Goal: Task Accomplishment & Management: Manage account settings

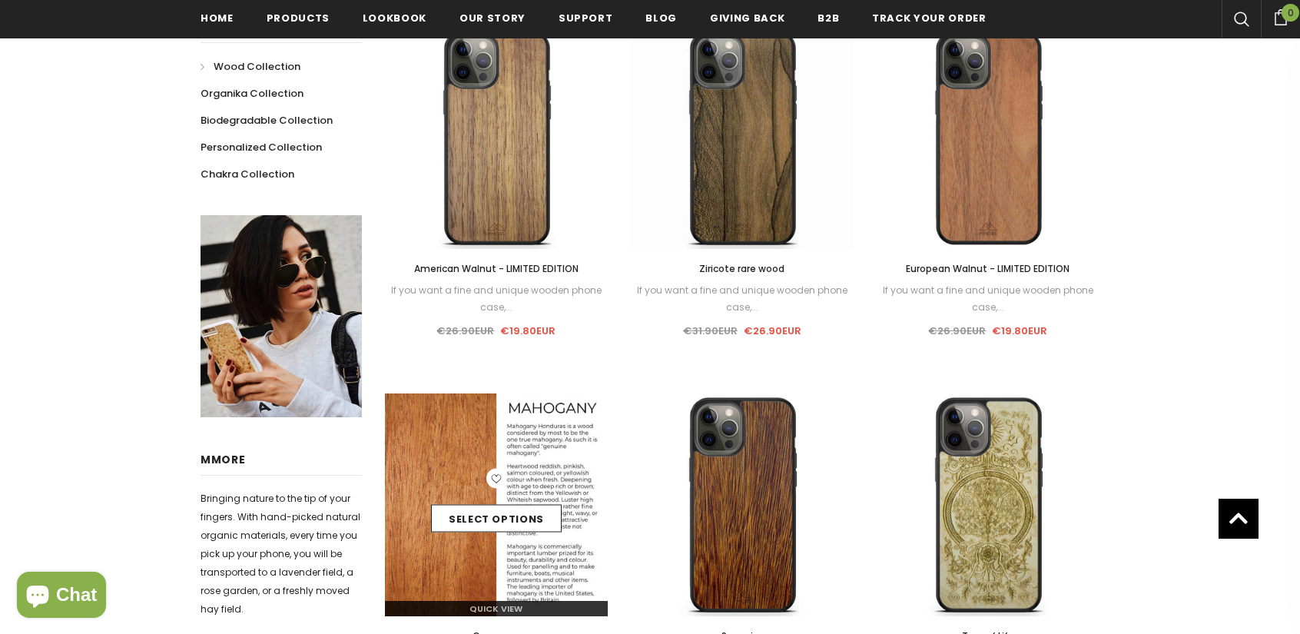
scroll to position [461, 0]
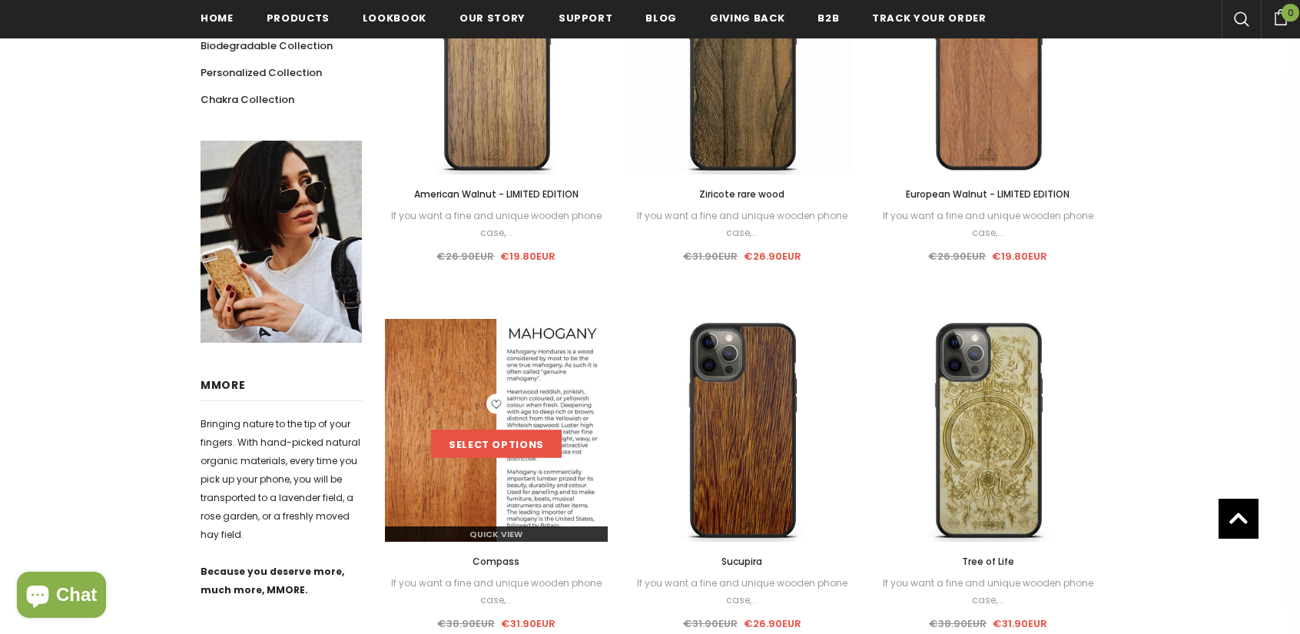
click at [532, 444] on link "Select options" at bounding box center [496, 444] width 131 height 28
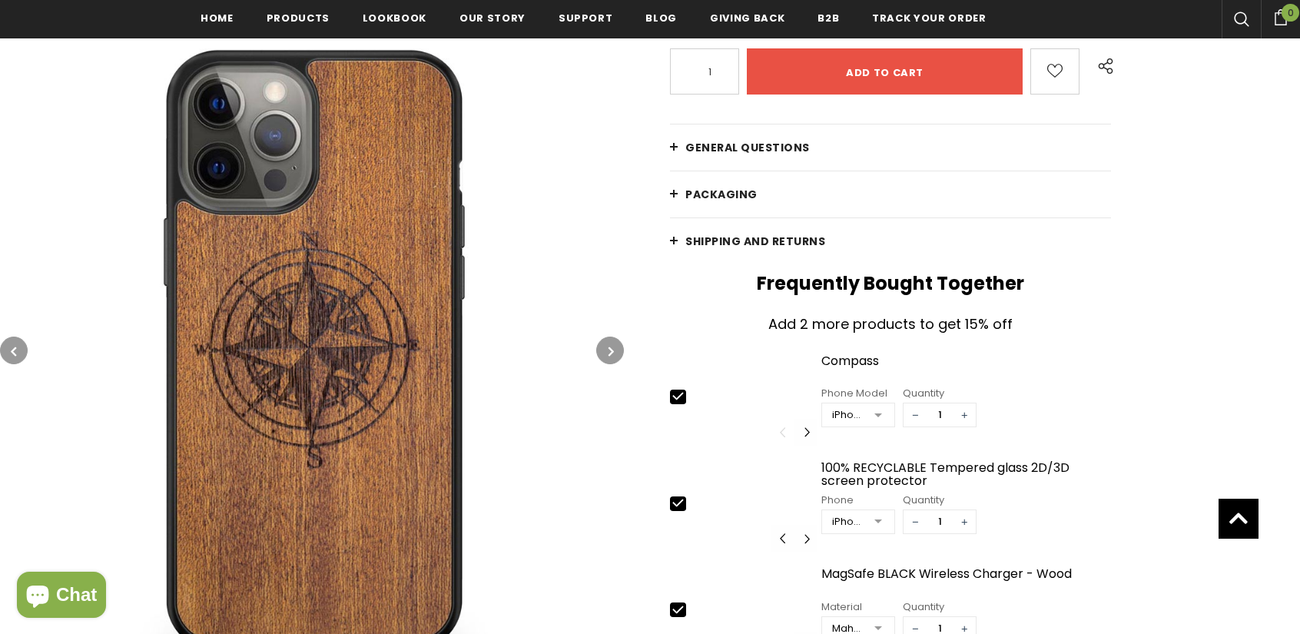
scroll to position [542, 0]
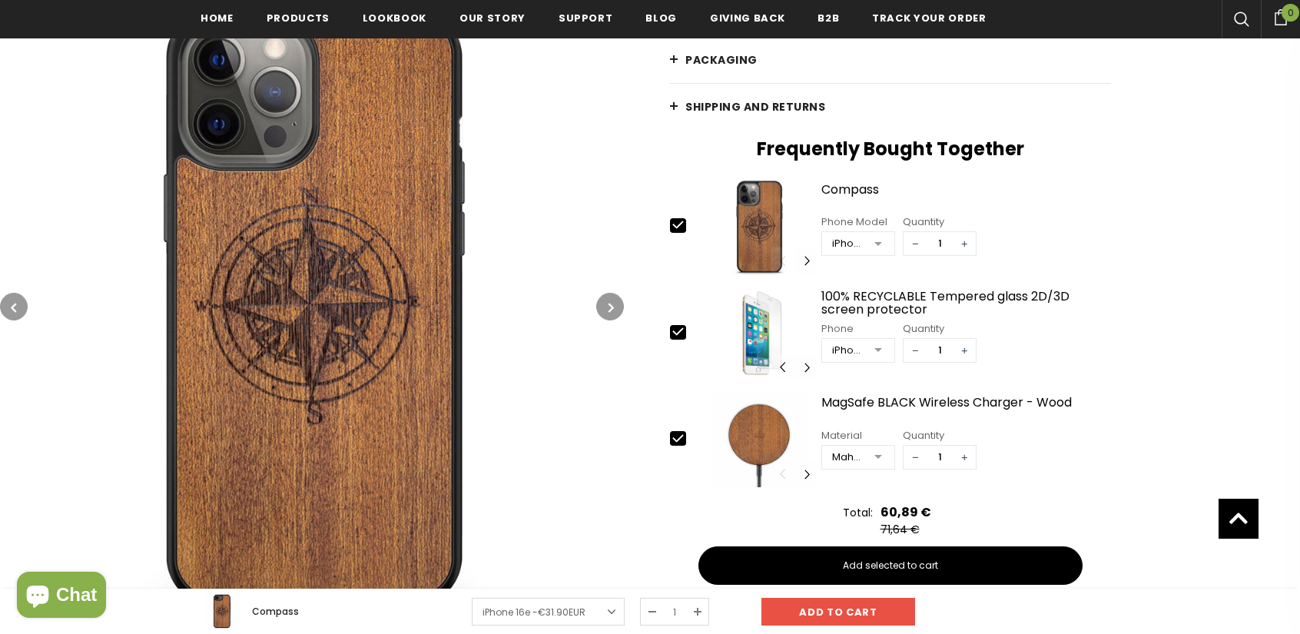
click at [681, 330] on icon at bounding box center [678, 331] width 16 height 16
type input "0"
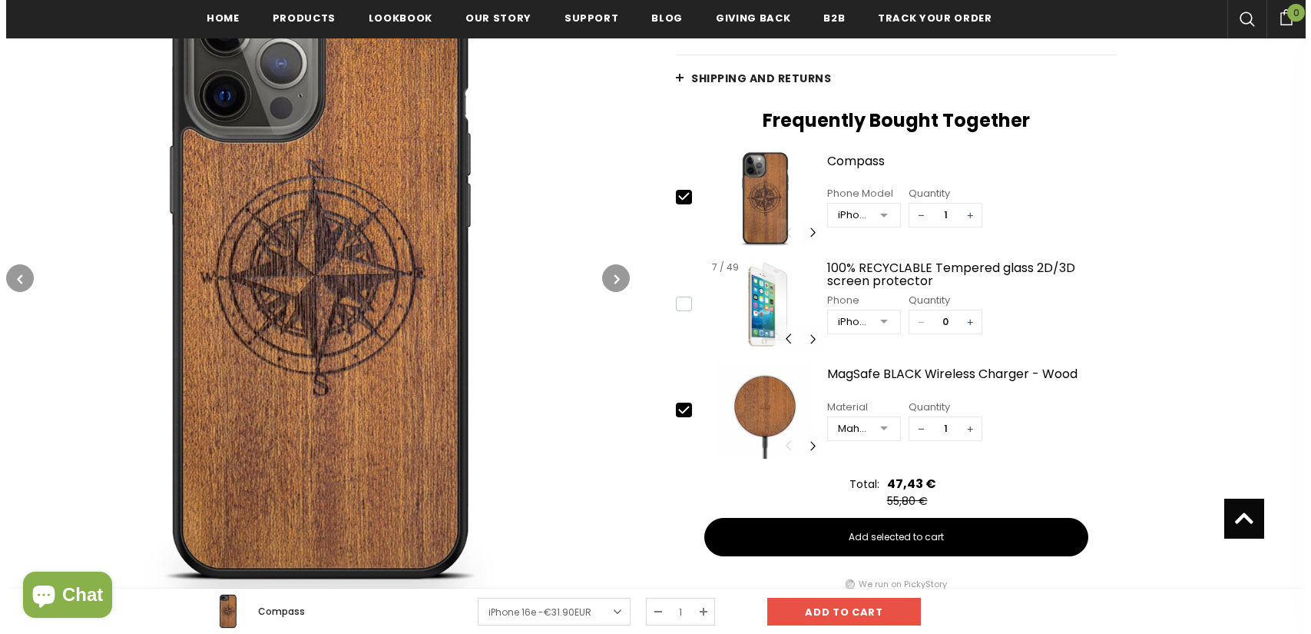
scroll to position [622, 0]
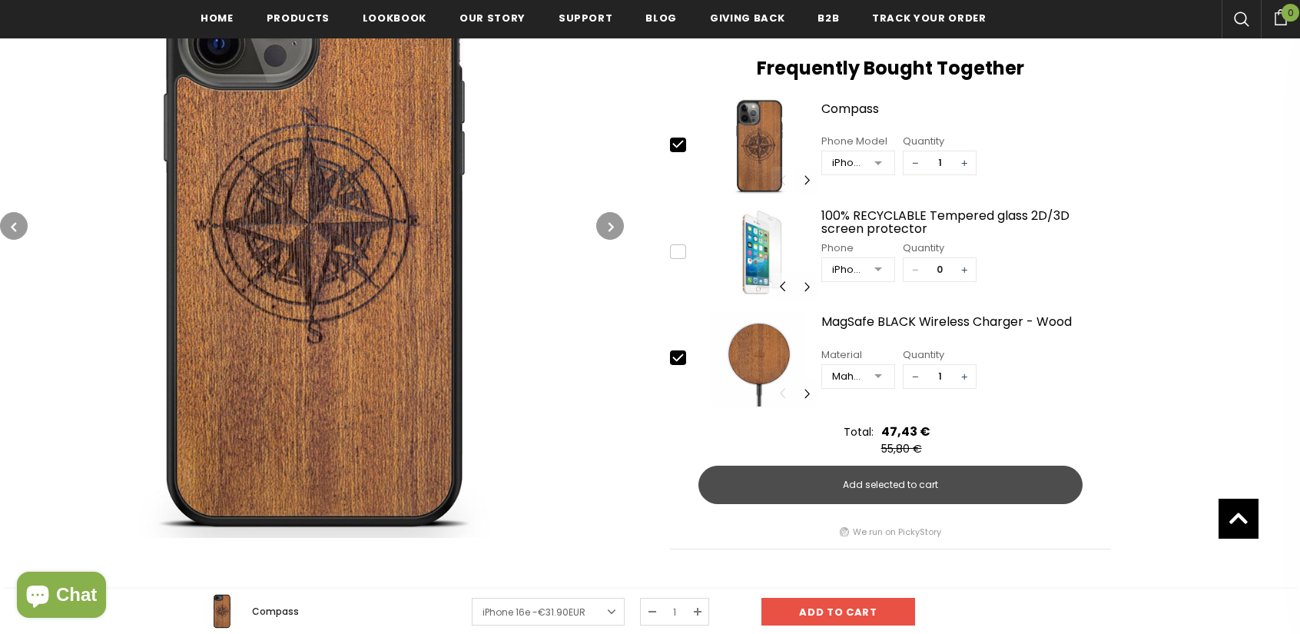
click at [813, 477] on button "Add selected to cart" at bounding box center [890, 485] width 384 height 38
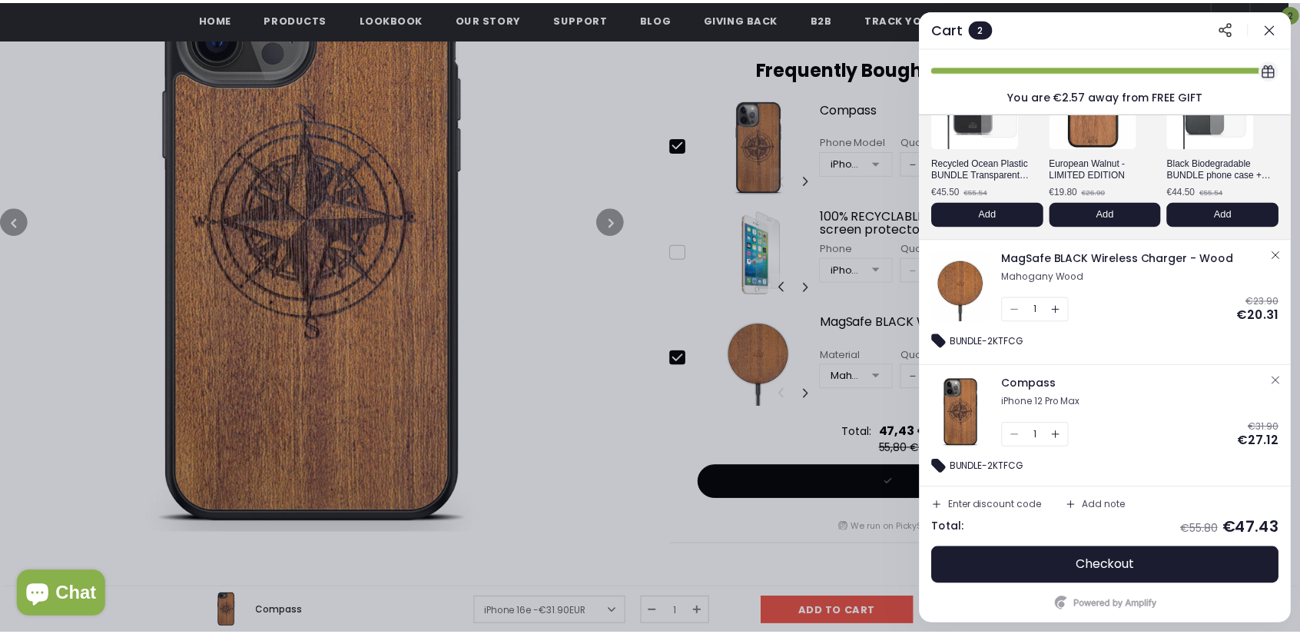
scroll to position [138, 0]
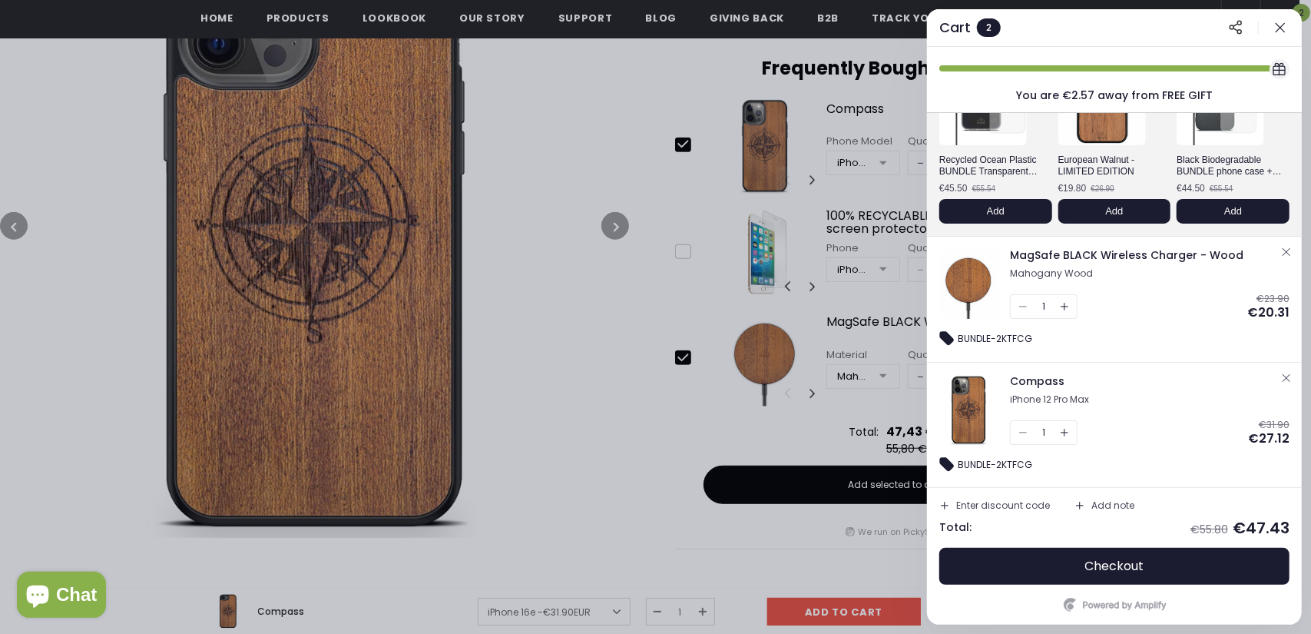
click at [601, 190] on div at bounding box center [655, 317] width 1311 height 634
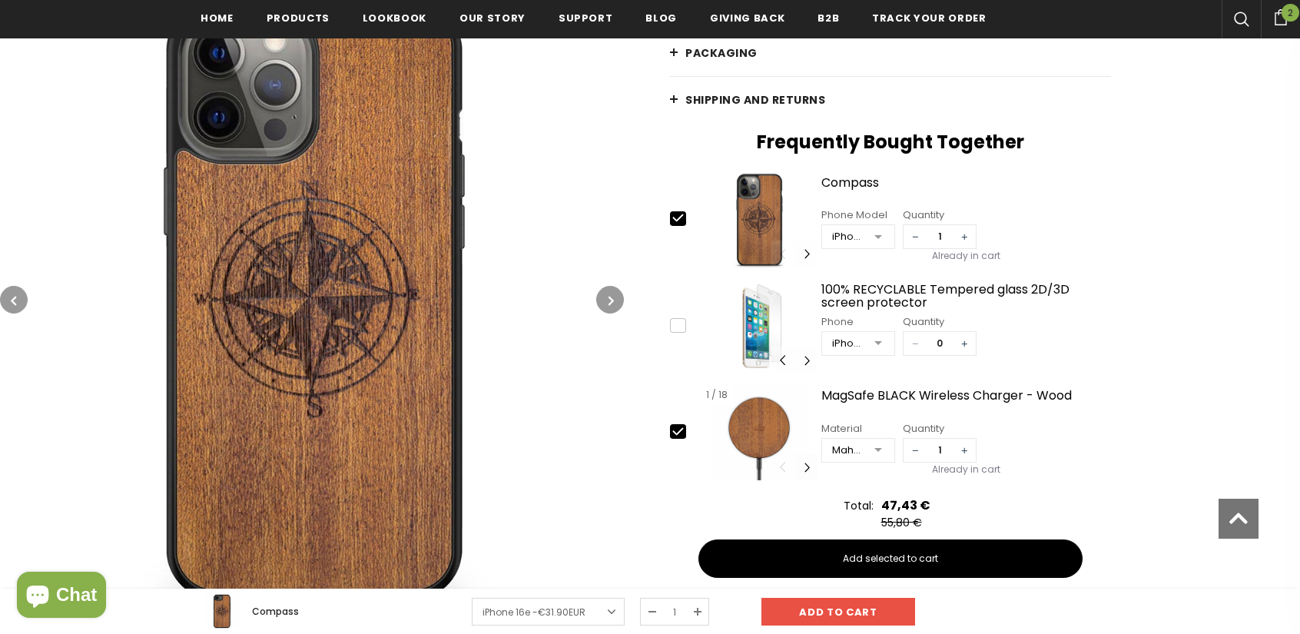
scroll to position [627, 0]
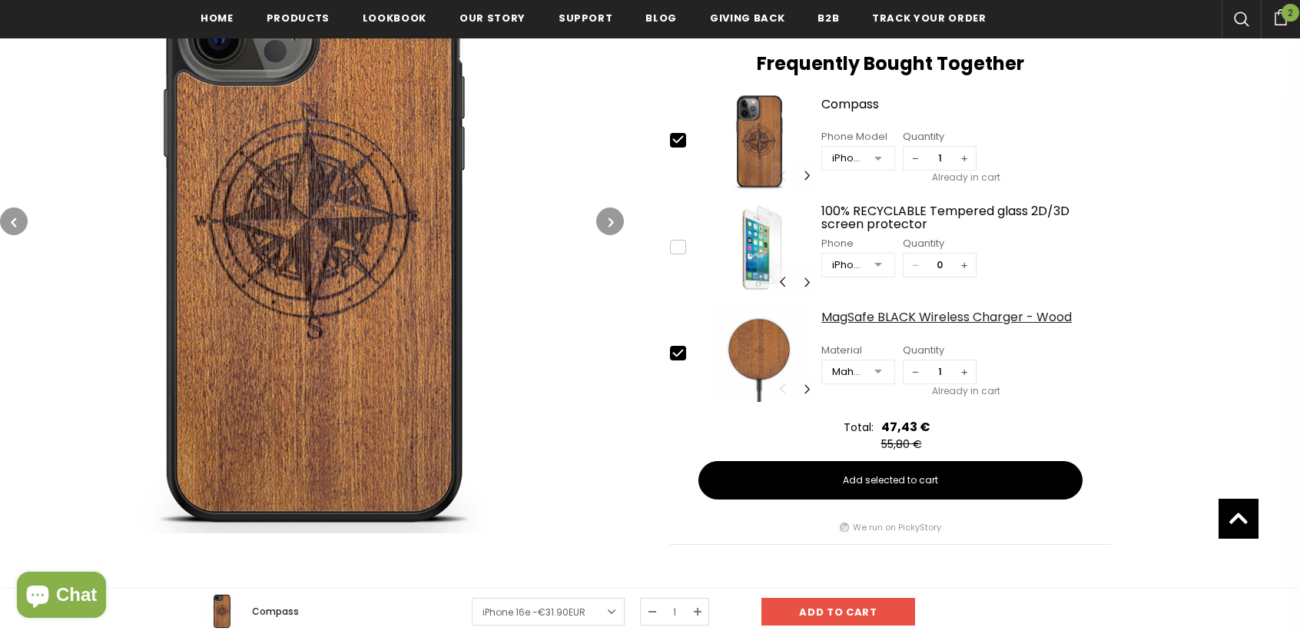
click at [893, 320] on div "MagSafe BLACK Wireless Charger - Wood" at bounding box center [966, 323] width 290 height 27
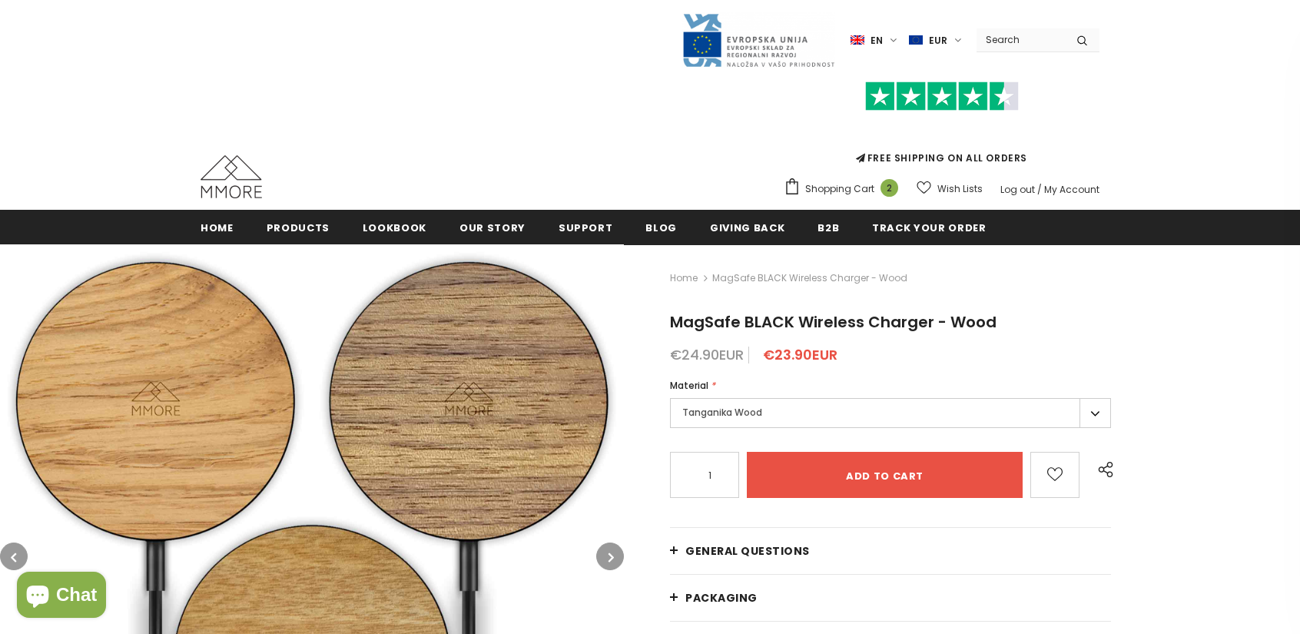
type input "0"
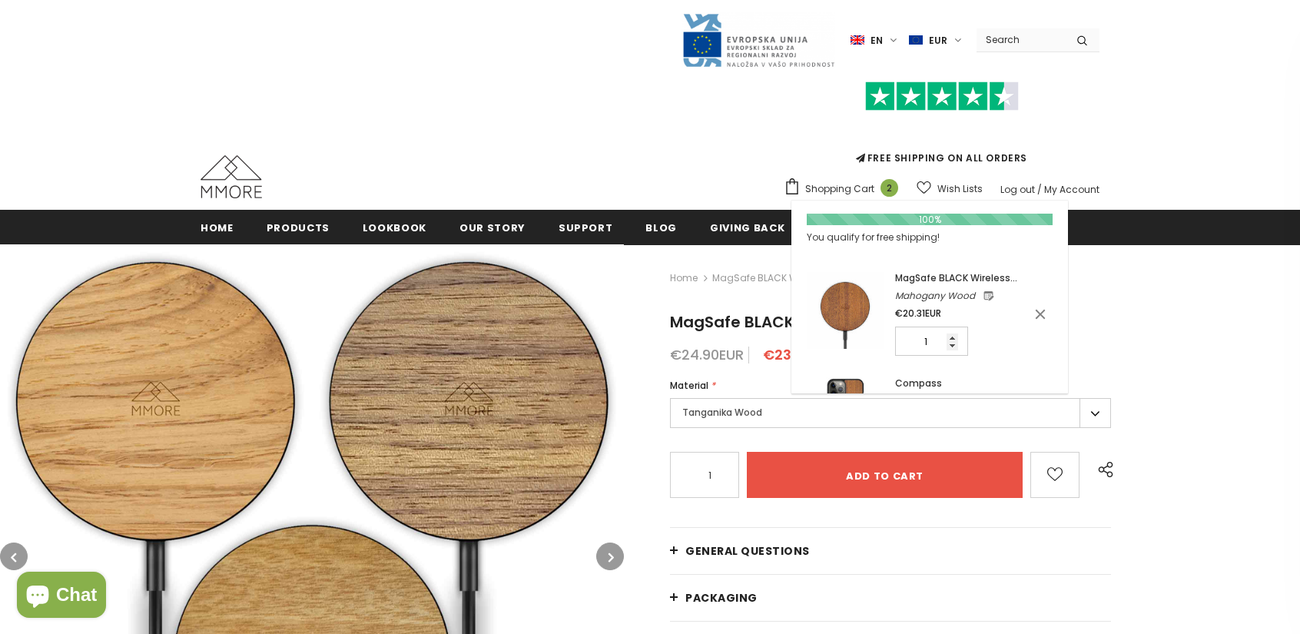
click at [848, 191] on span "Shopping Cart" at bounding box center [839, 188] width 69 height 15
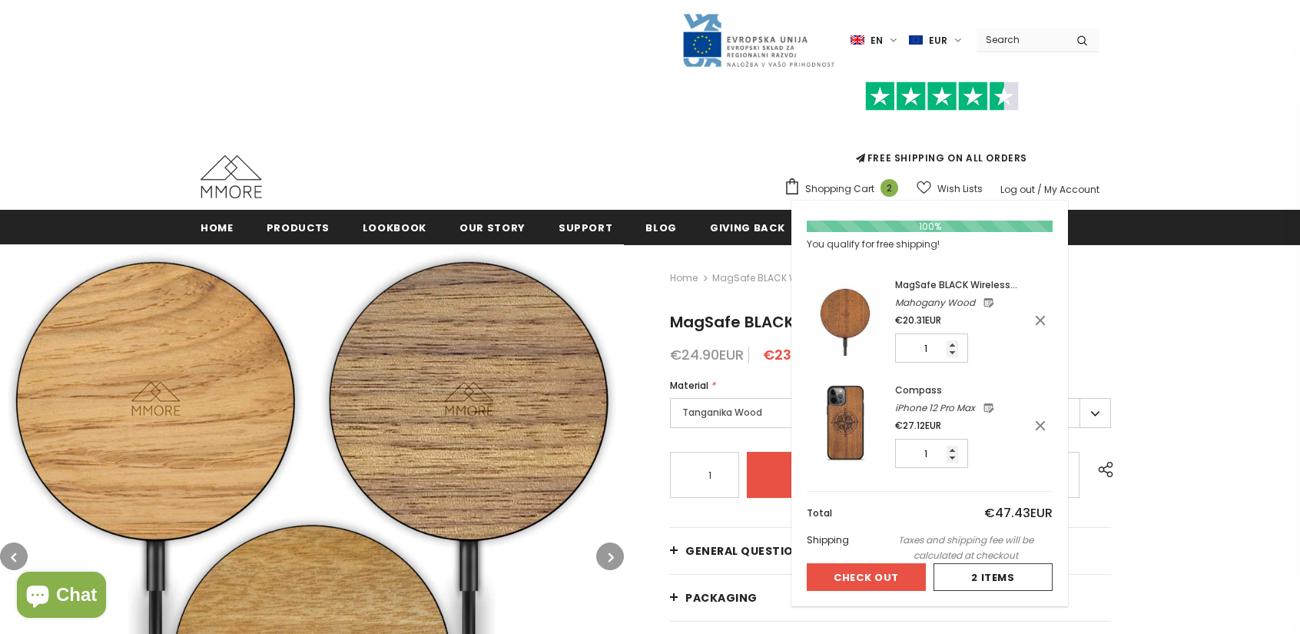
click at [877, 572] on button "Check Out" at bounding box center [866, 577] width 119 height 28
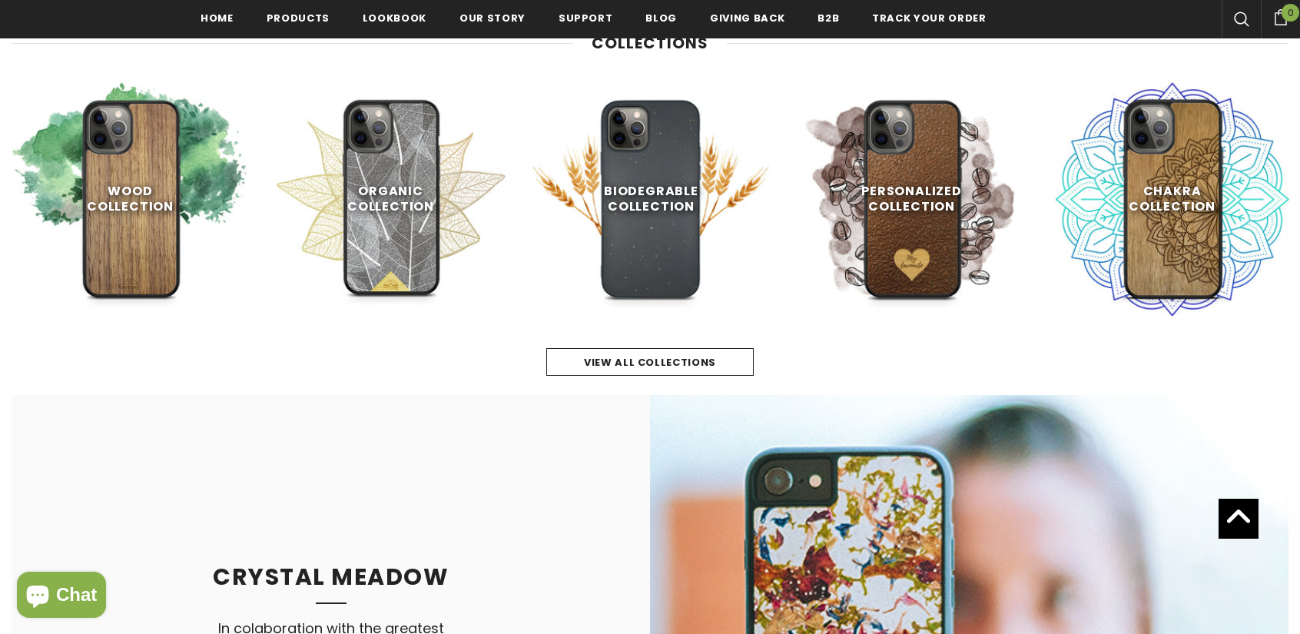
scroll to position [772, 0]
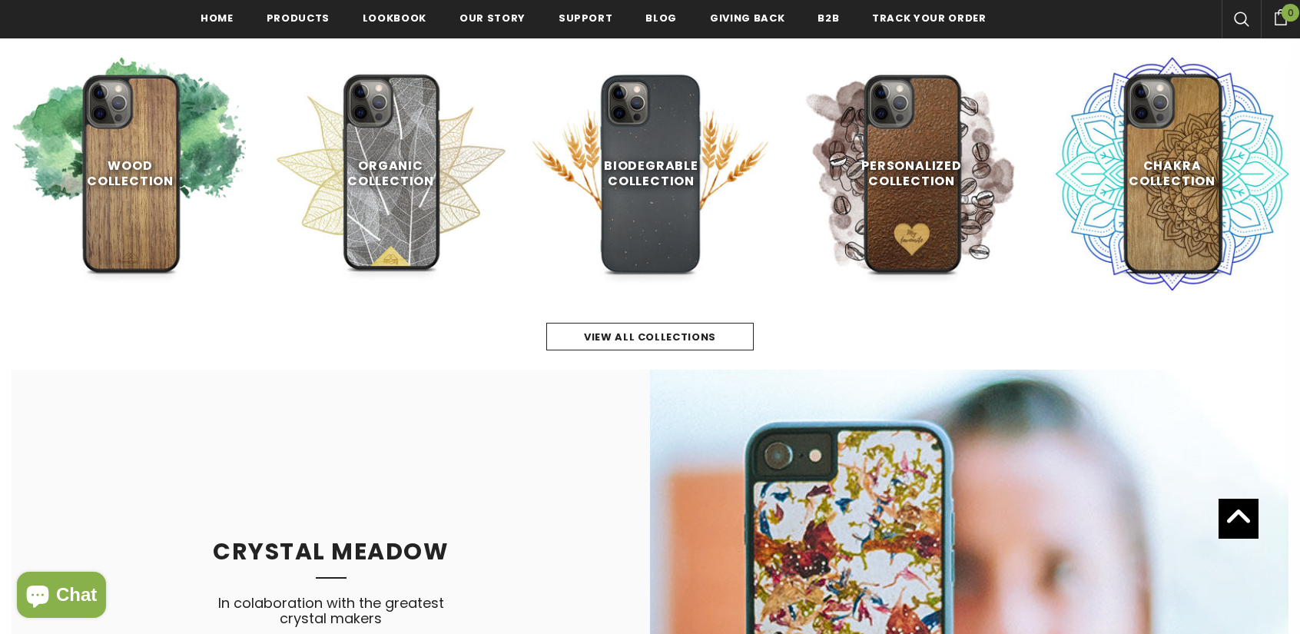
click at [64, 591] on span "Chat" at bounding box center [76, 594] width 41 height 23
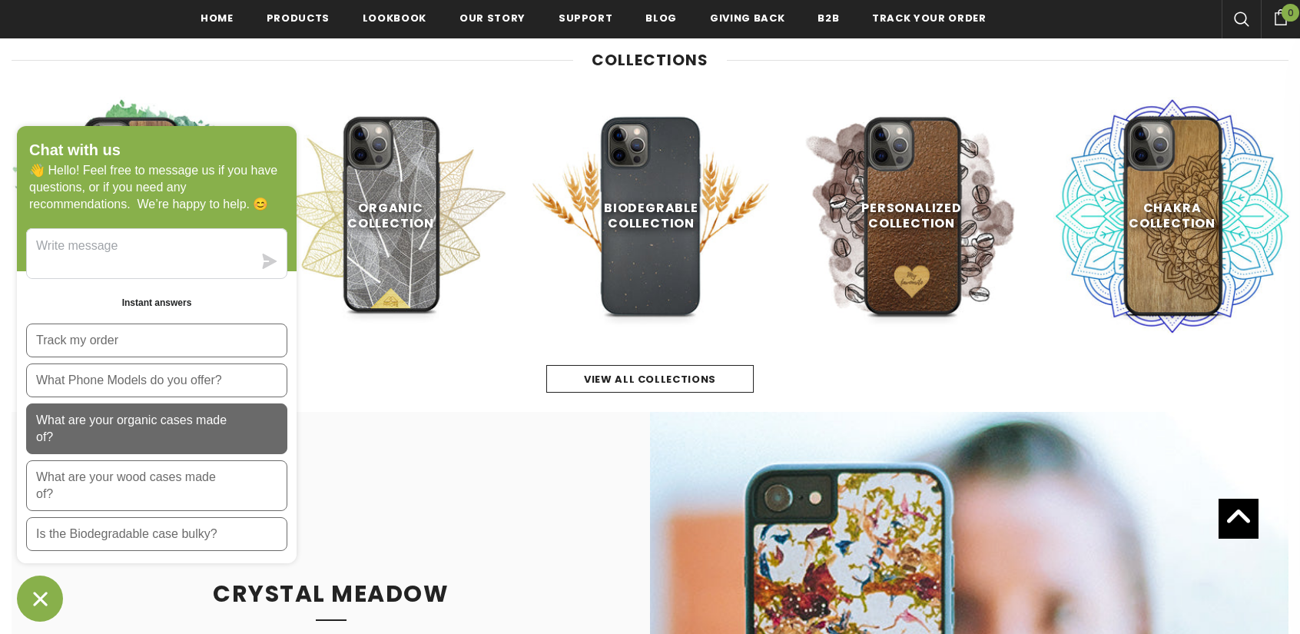
scroll to position [695, 0]
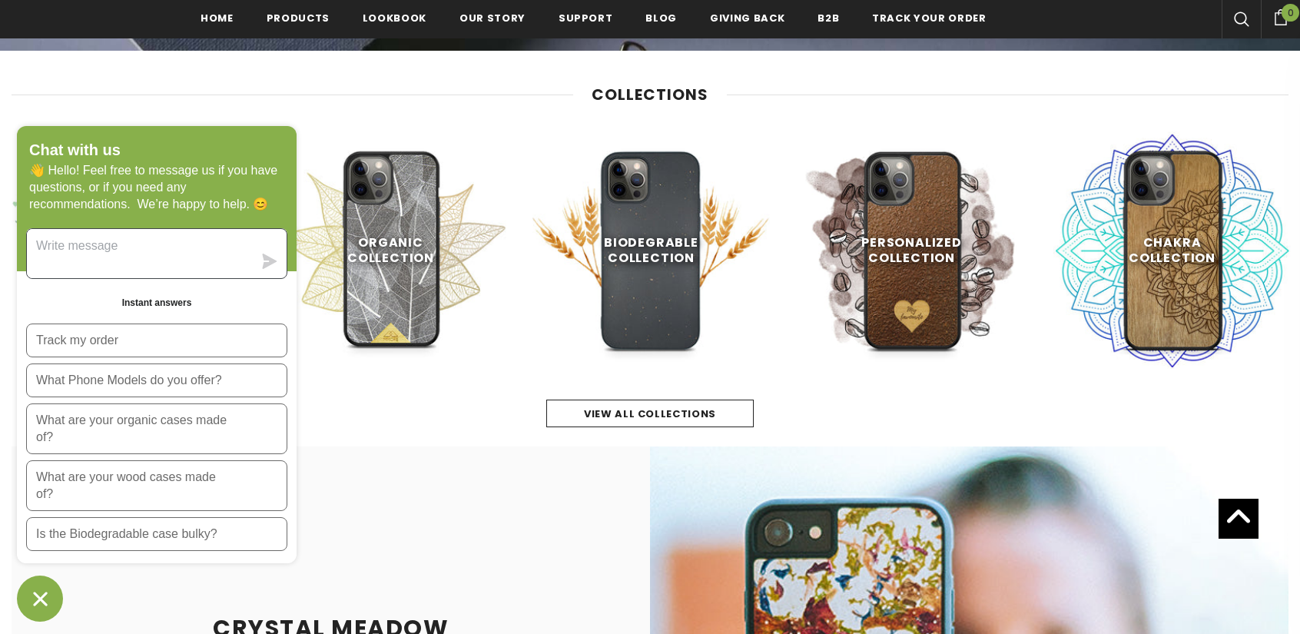
click at [147, 263] on textarea "Message us" at bounding box center [140, 253] width 226 height 49
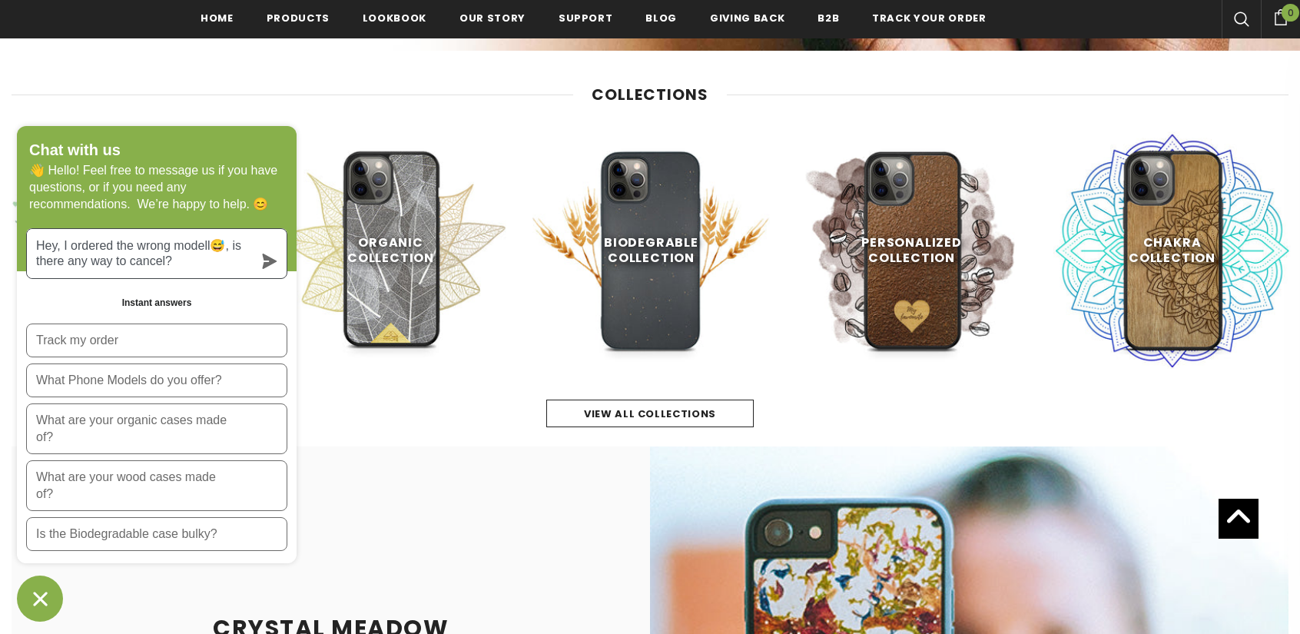
click at [210, 244] on textarea "Hey, I ordered the wrong modell😅, is there any way to cancel?" at bounding box center [140, 253] width 226 height 49
click at [177, 247] on textarea "Hey, I ordered the wrong modell😅, is there any way to cancel?" at bounding box center [140, 253] width 226 height 49
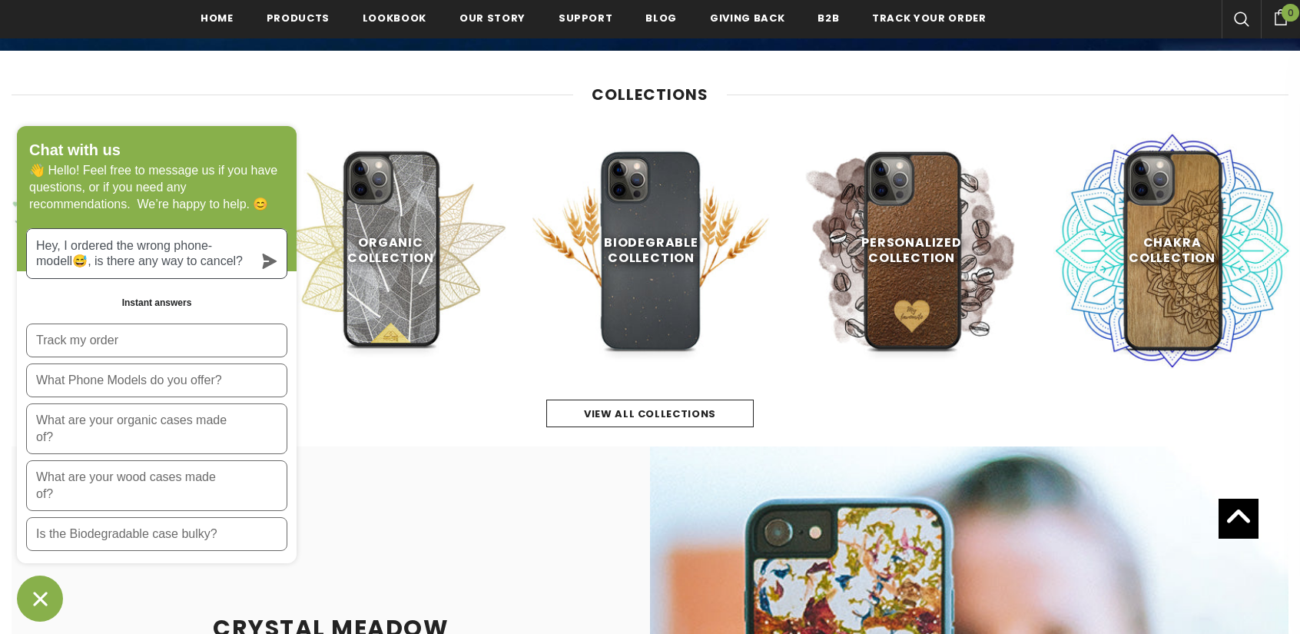
click at [71, 265] on textarea "Hey, I ordered the wrong phone-modell😅, is there any way to cancel?" at bounding box center [140, 253] width 226 height 49
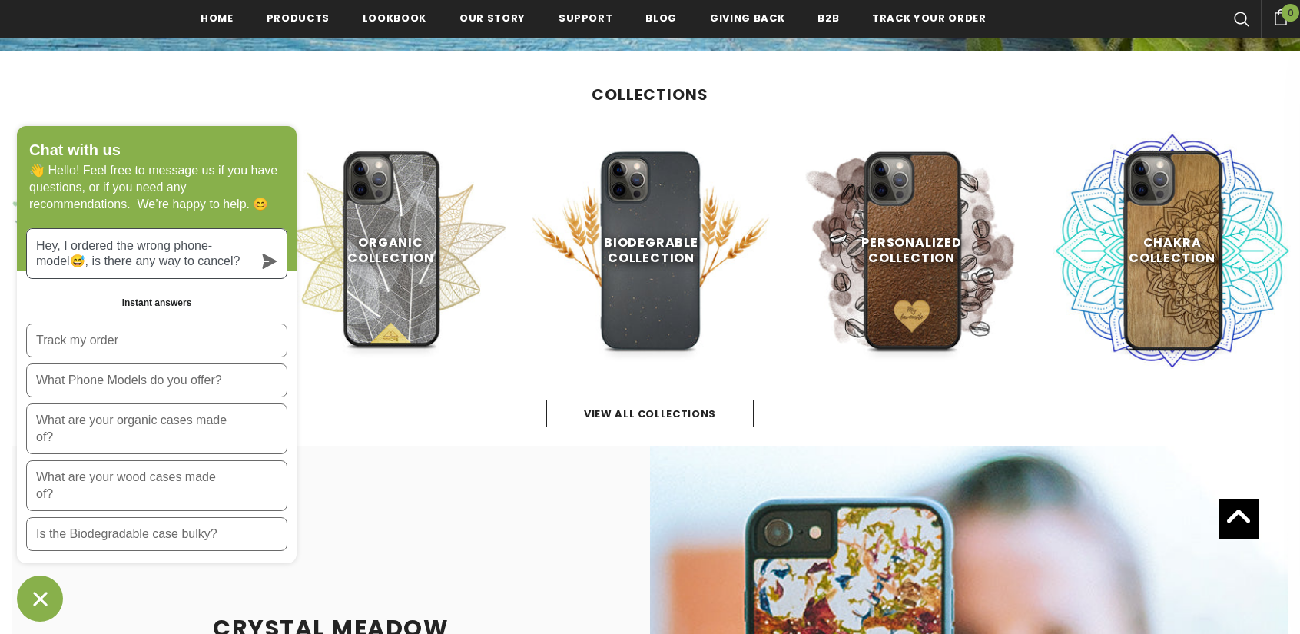
type textarea "Hey, I ordered the wrong phone-model😅, is there any way to cancel?"
click at [264, 262] on icon "submit" at bounding box center [269, 260] width 15 height 15
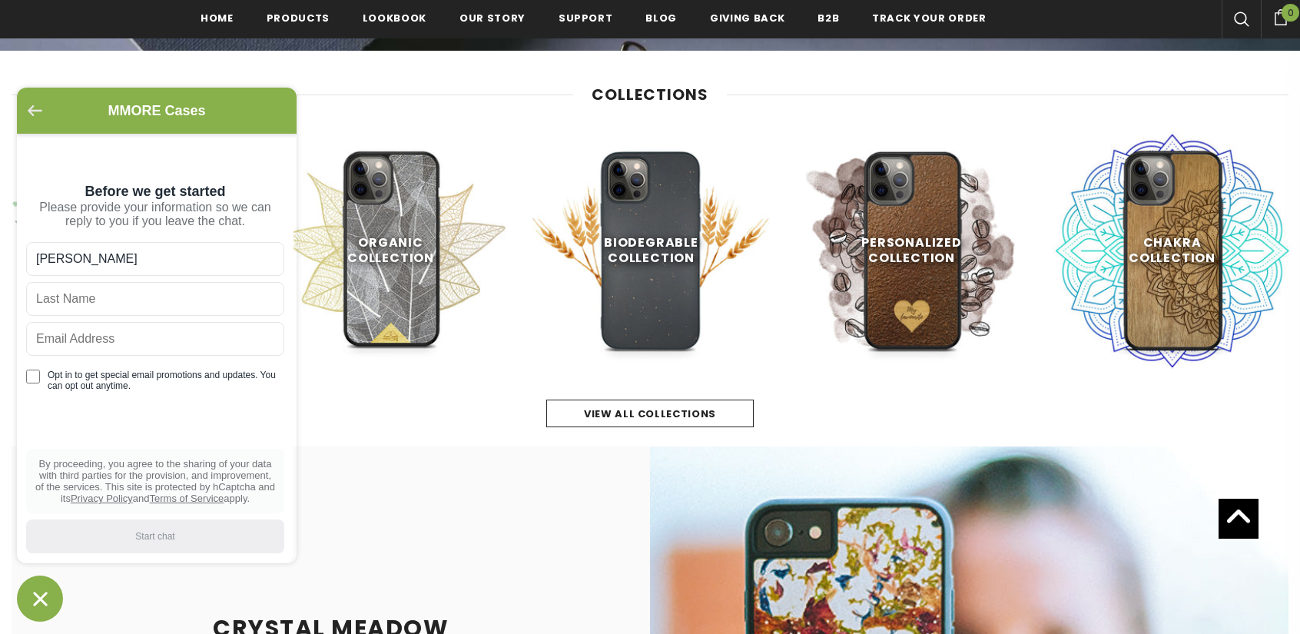
type input "Liam"
click at [35, 105] on icon "Go back to the main screen" at bounding box center [35, 110] width 15 height 11
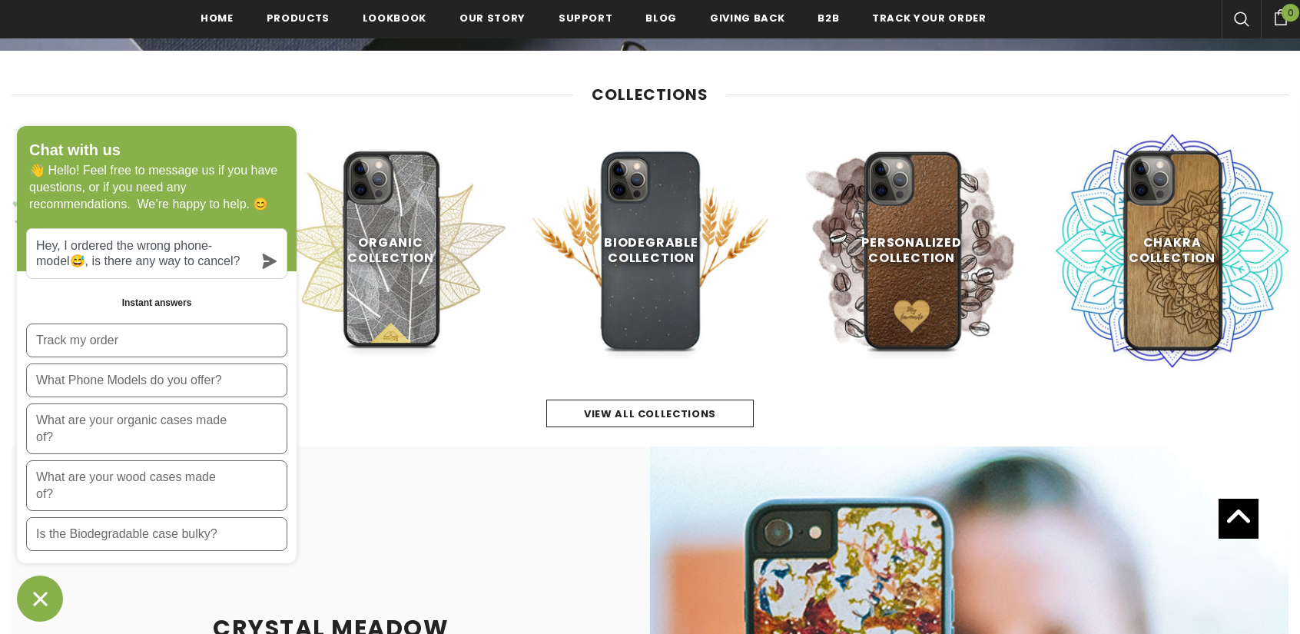
click at [40, 594] on icon "Chat window" at bounding box center [40, 599] width 24 height 24
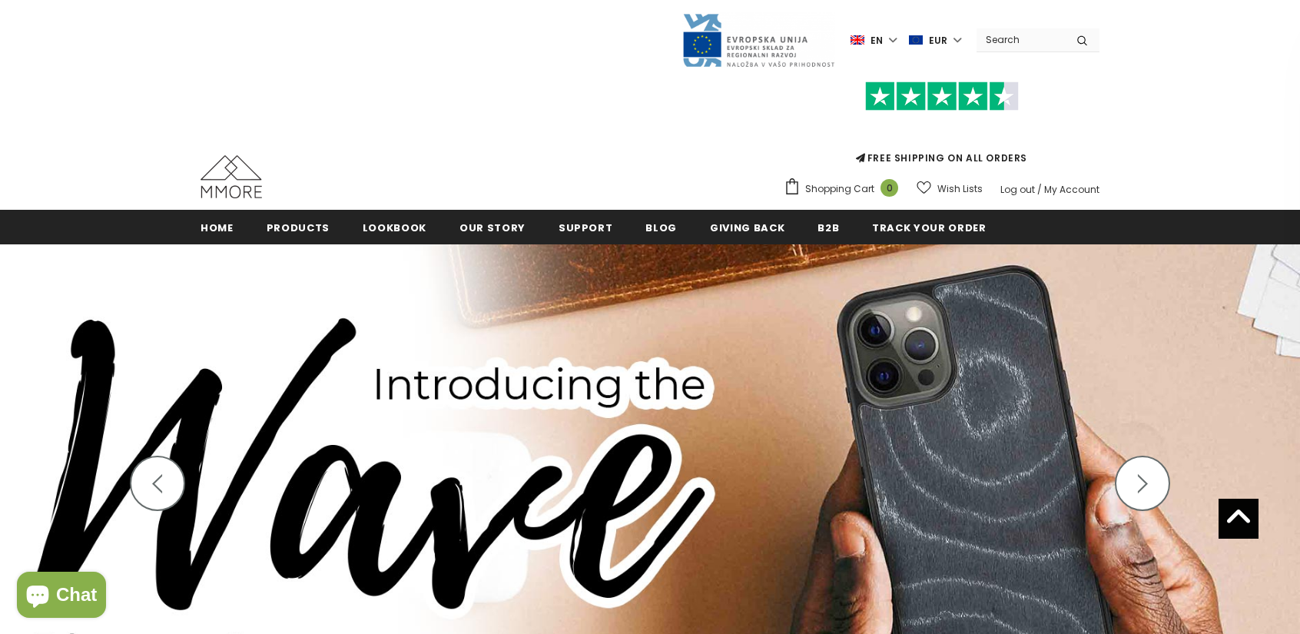
scroll to position [0, 0]
click at [1054, 184] on link "My Account" at bounding box center [1071, 189] width 55 height 13
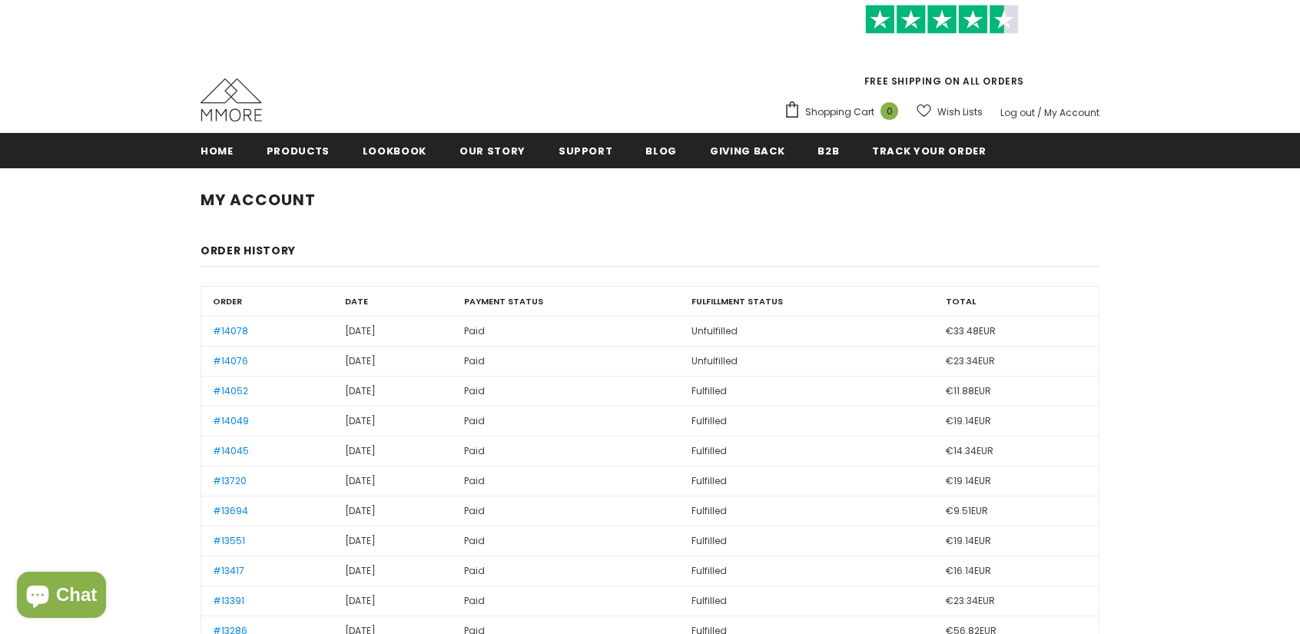
scroll to position [77, 0]
click at [228, 326] on link "#14078" at bounding box center [230, 330] width 35 height 13
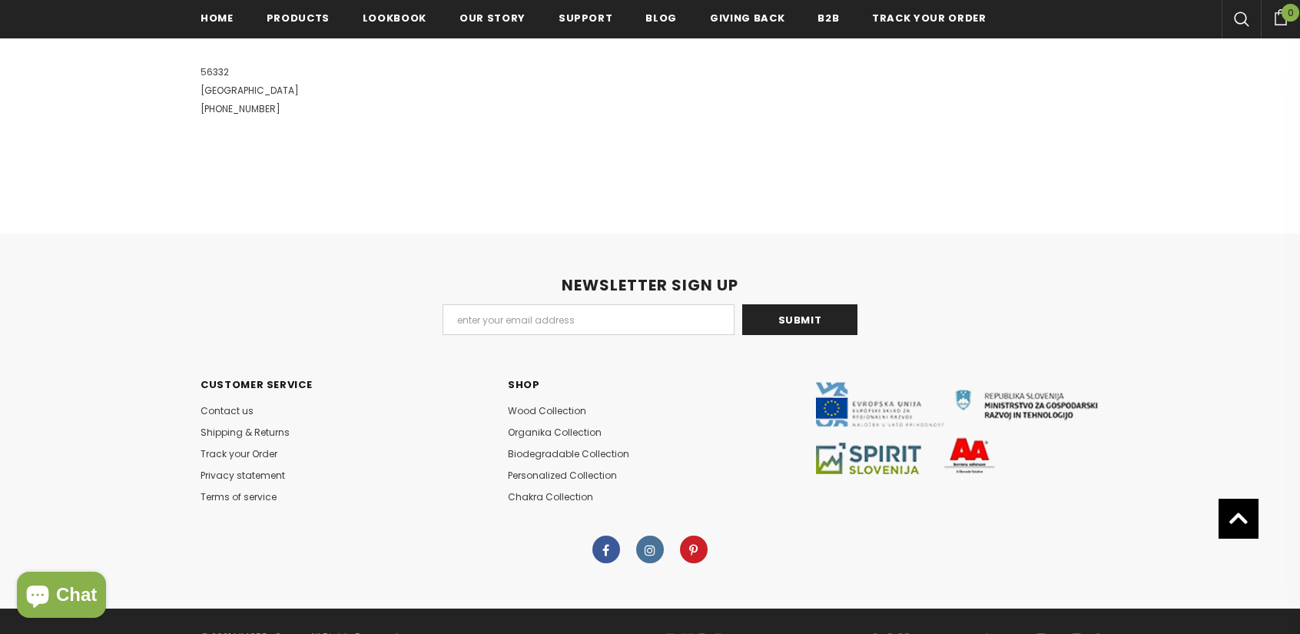
scroll to position [1131, 0]
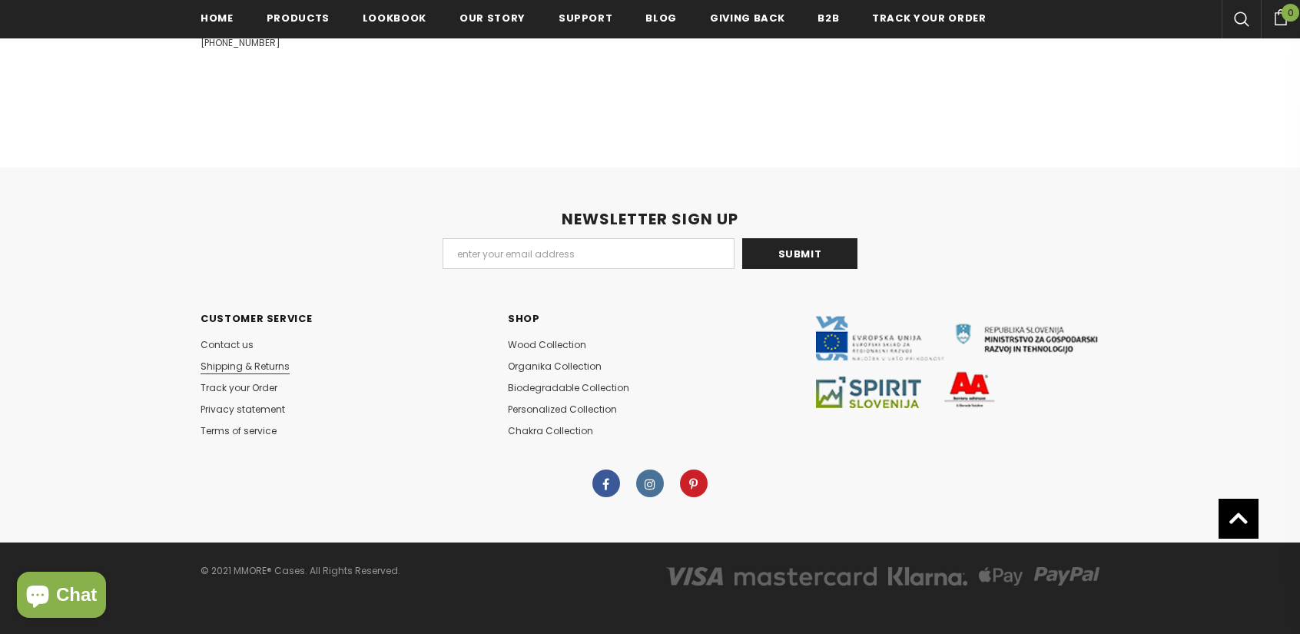
click at [247, 362] on span "Shipping & Returns" at bounding box center [244, 365] width 89 height 13
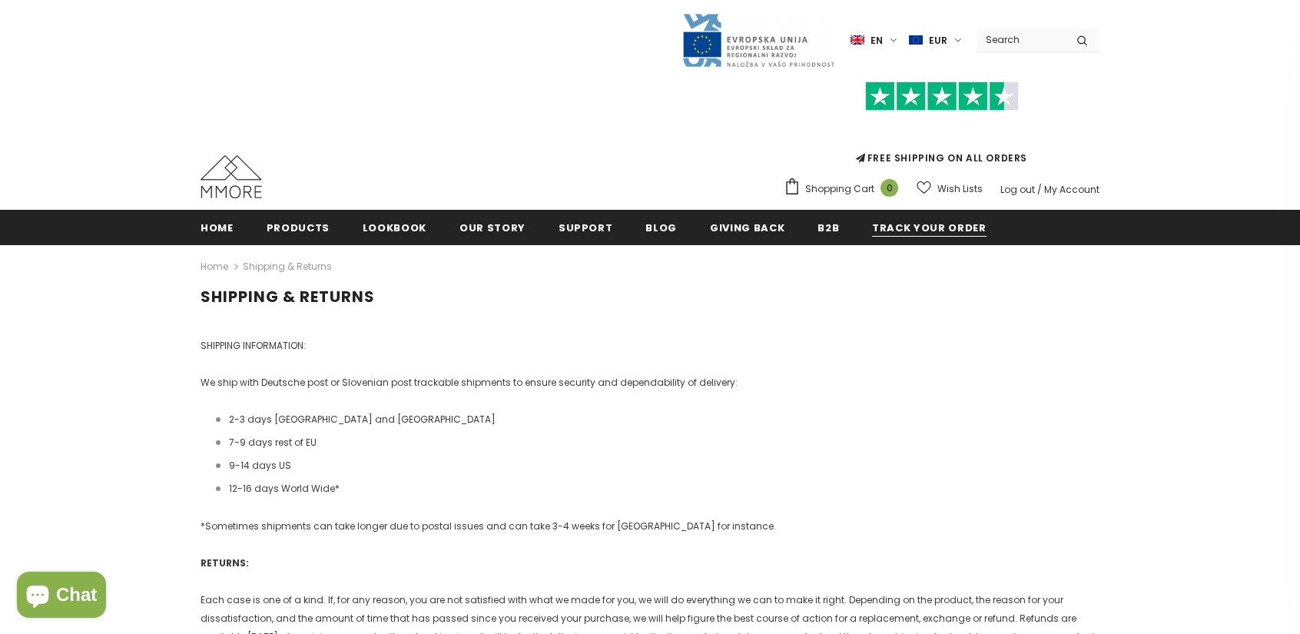
click at [872, 224] on span "Track your order" at bounding box center [929, 227] width 114 height 15
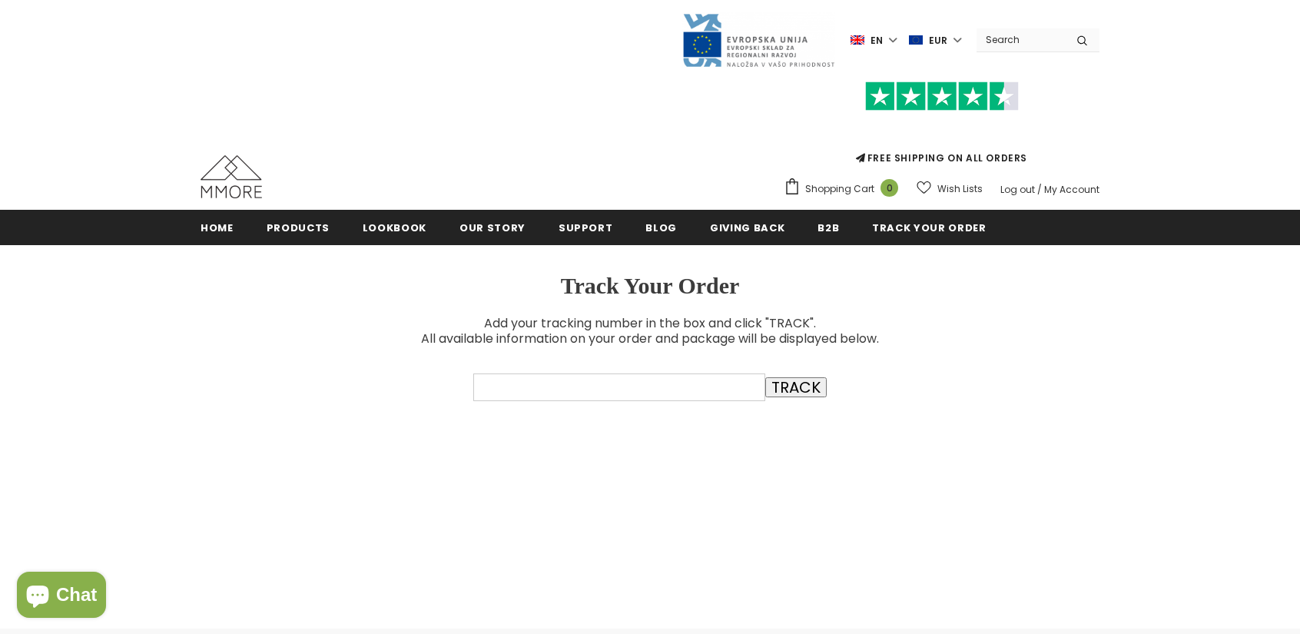
click at [630, 374] on input "text" at bounding box center [619, 387] width 292 height 28
type input "14078"
click at [765, 385] on input "TRACK" at bounding box center [795, 387] width 61 height 20
click at [1014, 323] on p "Add your tracking number in the box and click "TRACK". All available informatio…" at bounding box center [650, 331] width 876 height 31
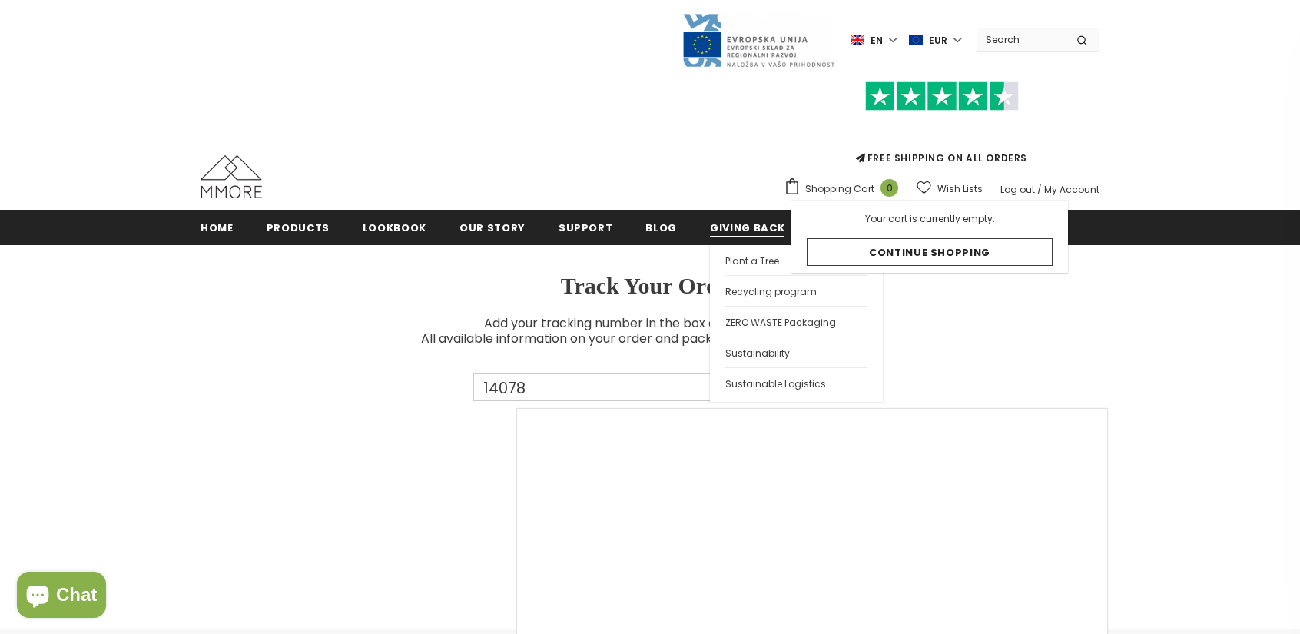
click at [711, 224] on span "Giving back" at bounding box center [747, 227] width 75 height 15
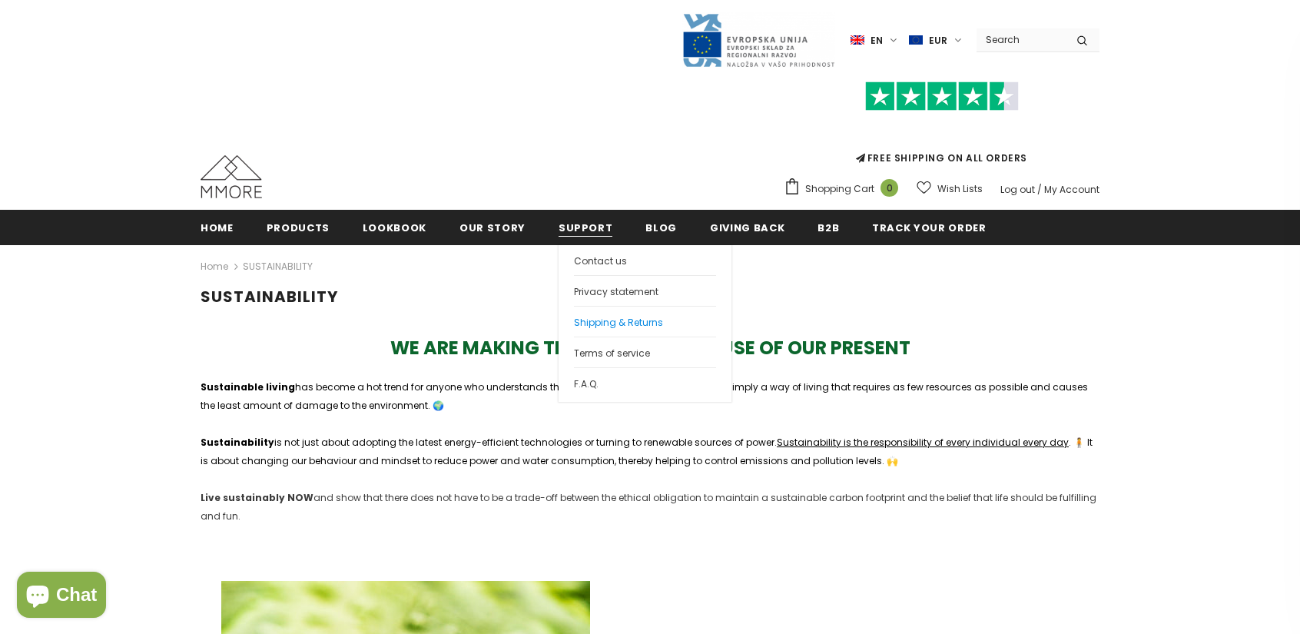
click at [612, 316] on span "Shipping & Returns" at bounding box center [618, 322] width 89 height 13
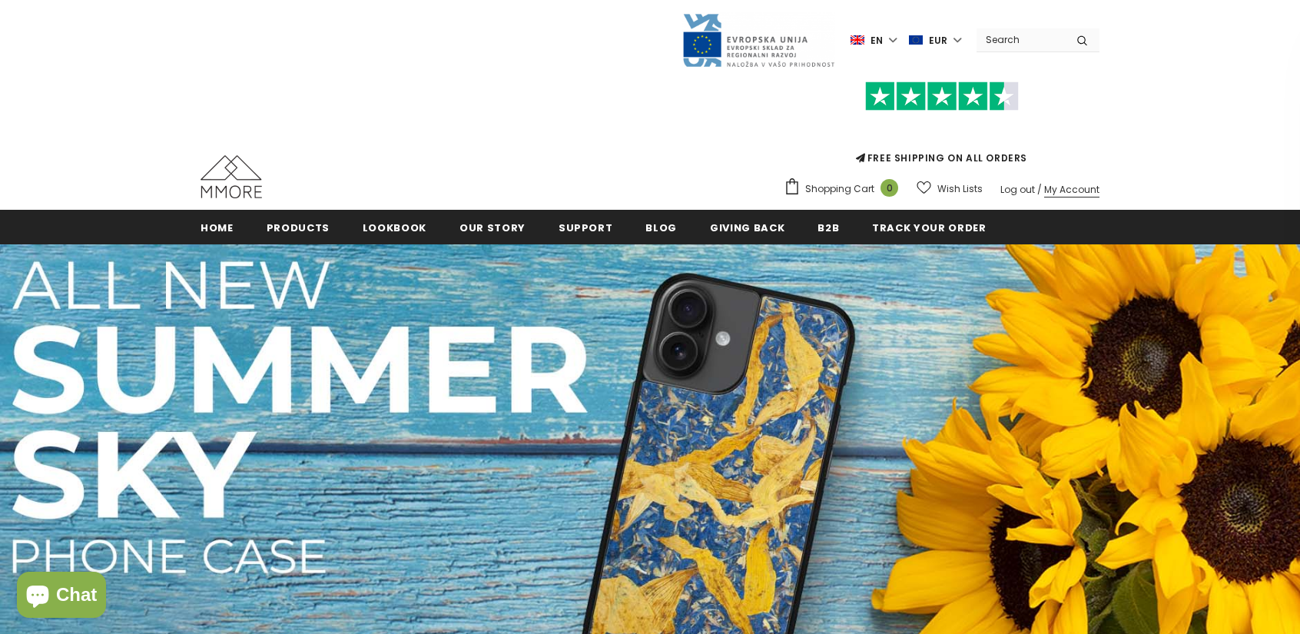
click at [1060, 187] on link "My Account" at bounding box center [1071, 189] width 55 height 13
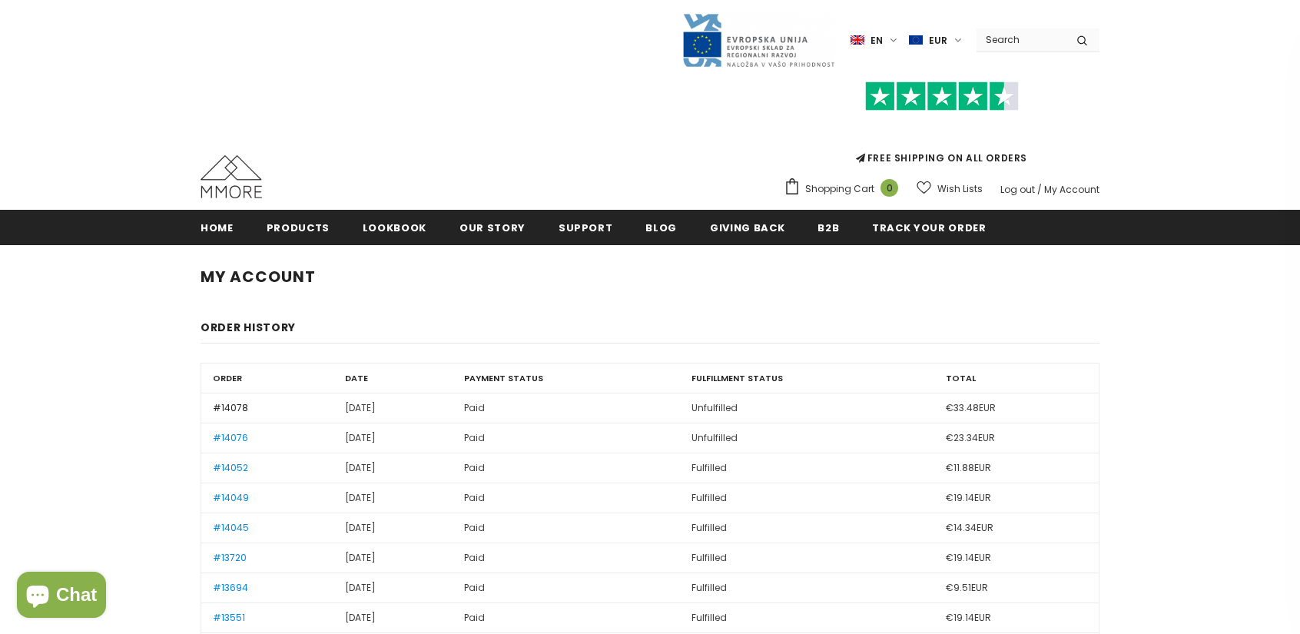
click at [243, 408] on link "#14078" at bounding box center [230, 407] width 35 height 13
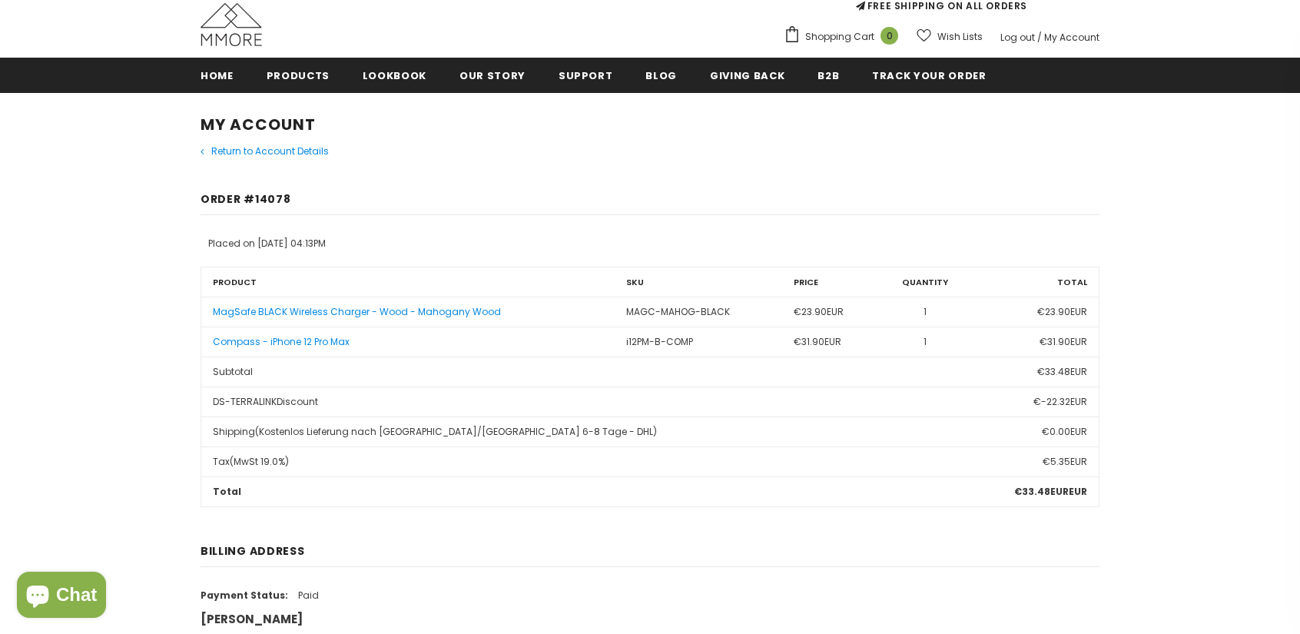
scroll to position [77, 0]
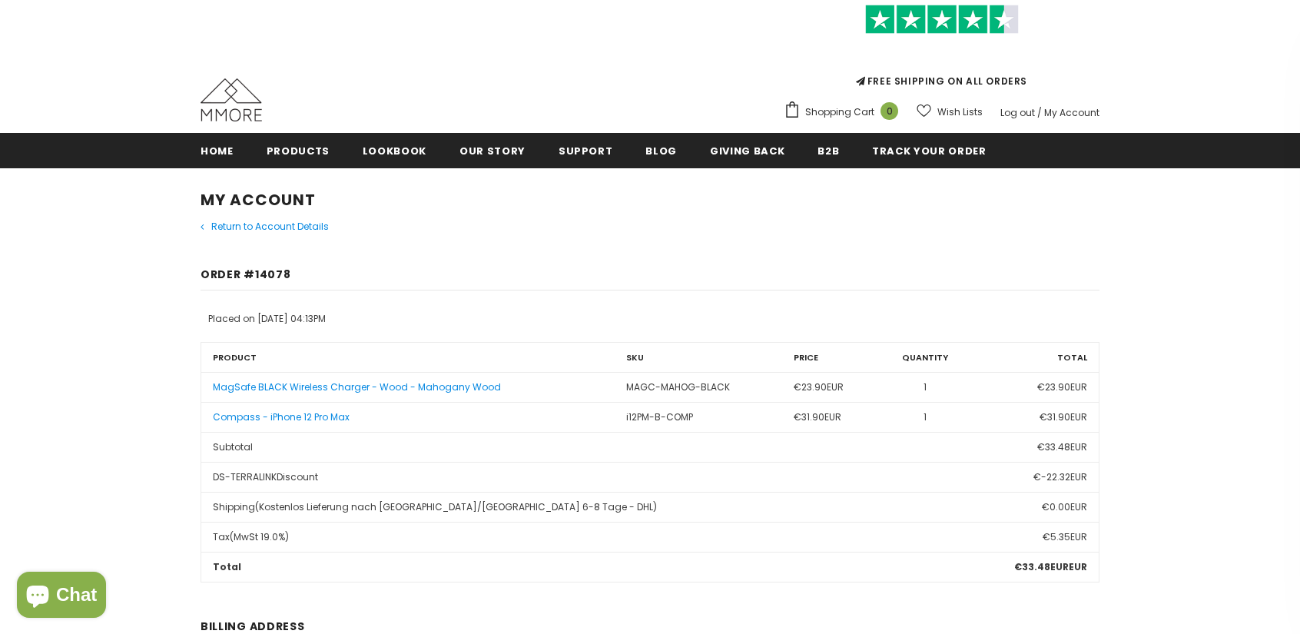
click at [823, 416] on span "€31.90EUR" at bounding box center [818, 416] width 48 height 13
click at [283, 417] on link "Compass - iPhone 12 Pro Max" at bounding box center [281, 416] width 137 height 13
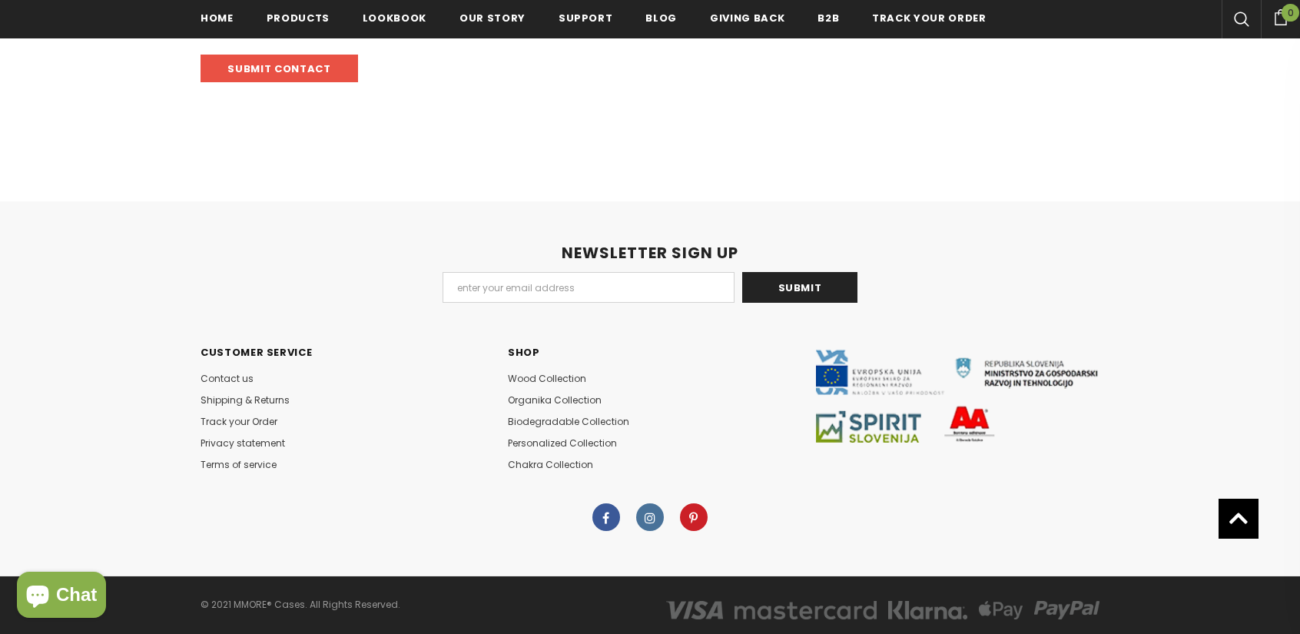
scroll to position [745, 0]
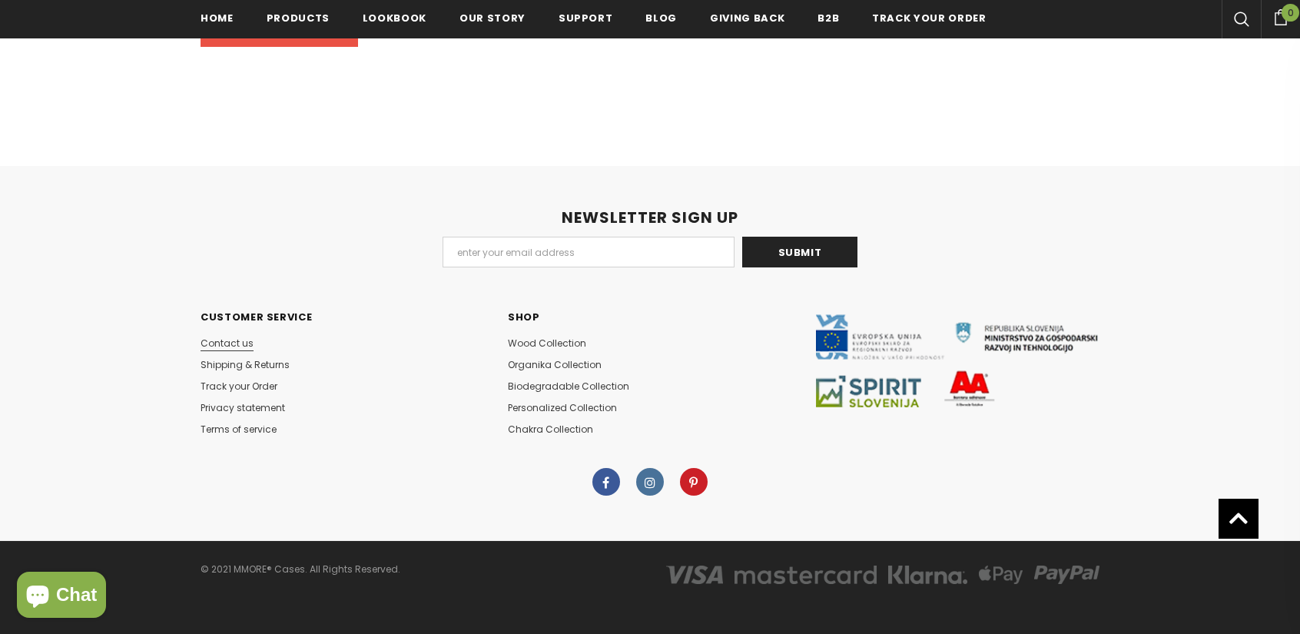
click at [220, 343] on span "Contact us" at bounding box center [226, 342] width 53 height 13
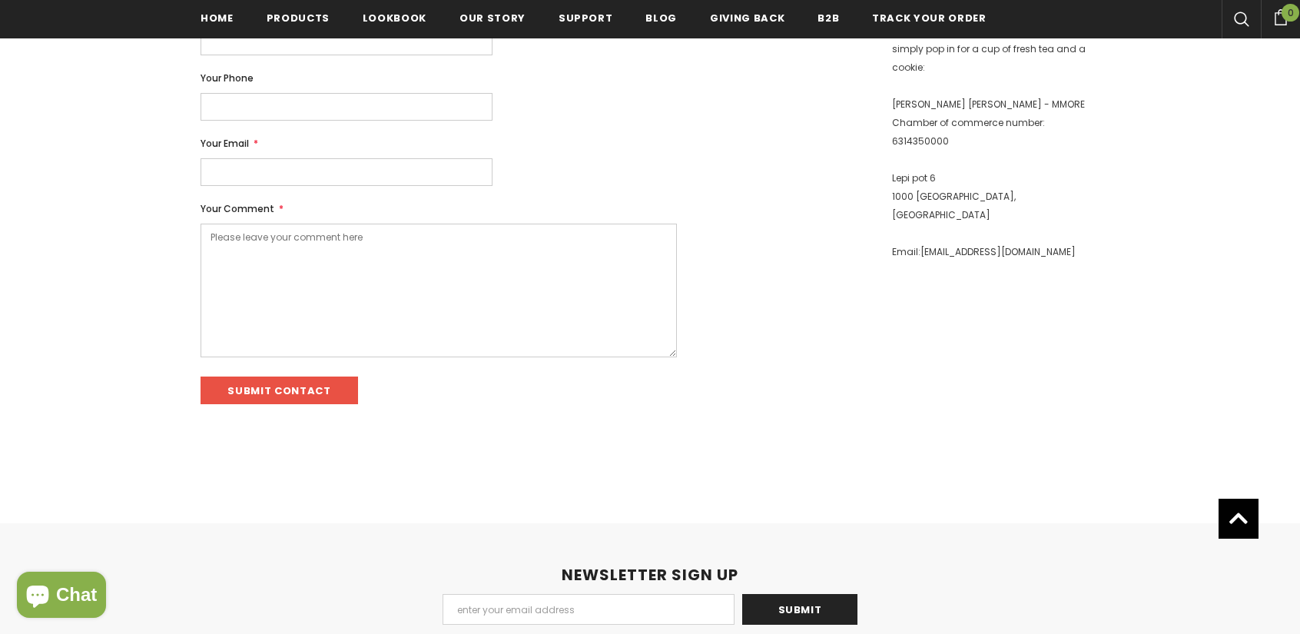
scroll to position [745, 0]
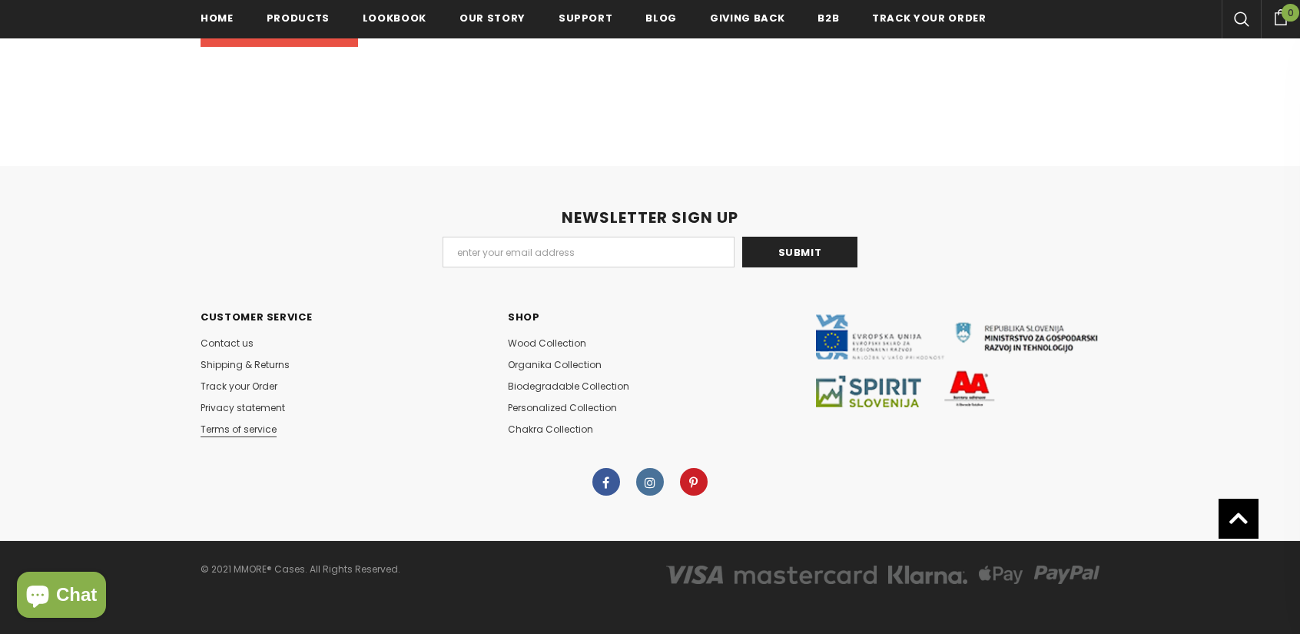
click at [227, 425] on span "Terms of service" at bounding box center [238, 428] width 76 height 13
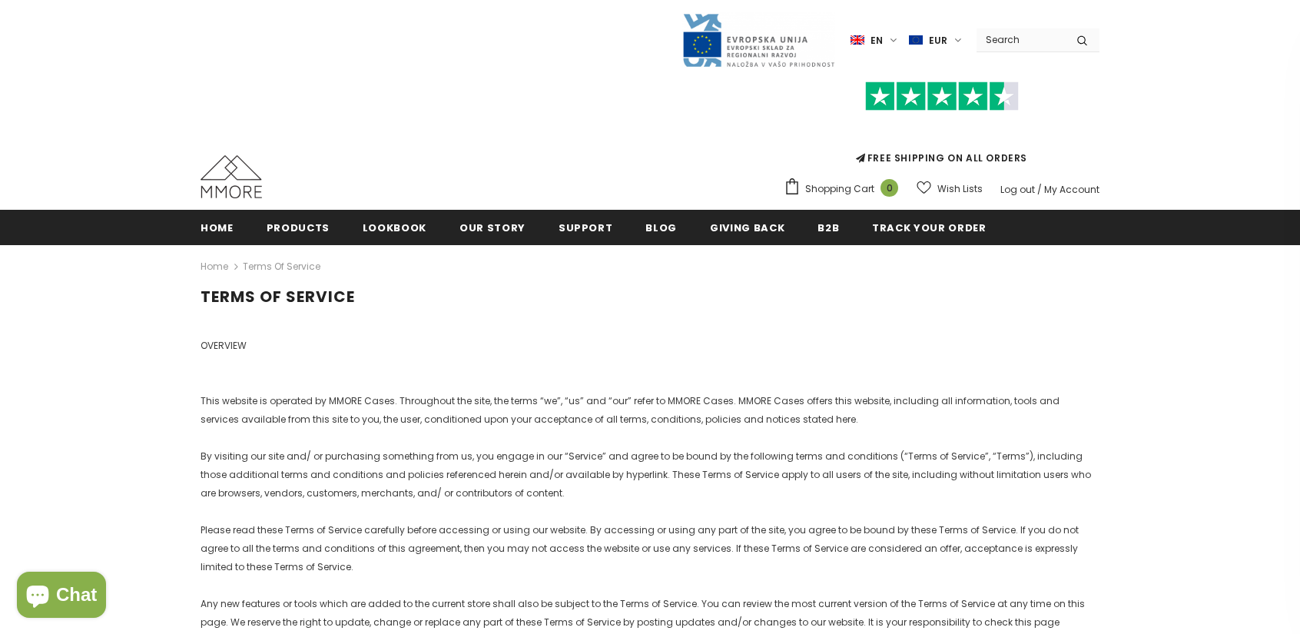
click at [225, 185] on img at bounding box center [230, 176] width 61 height 43
